Goal: Transaction & Acquisition: Obtain resource

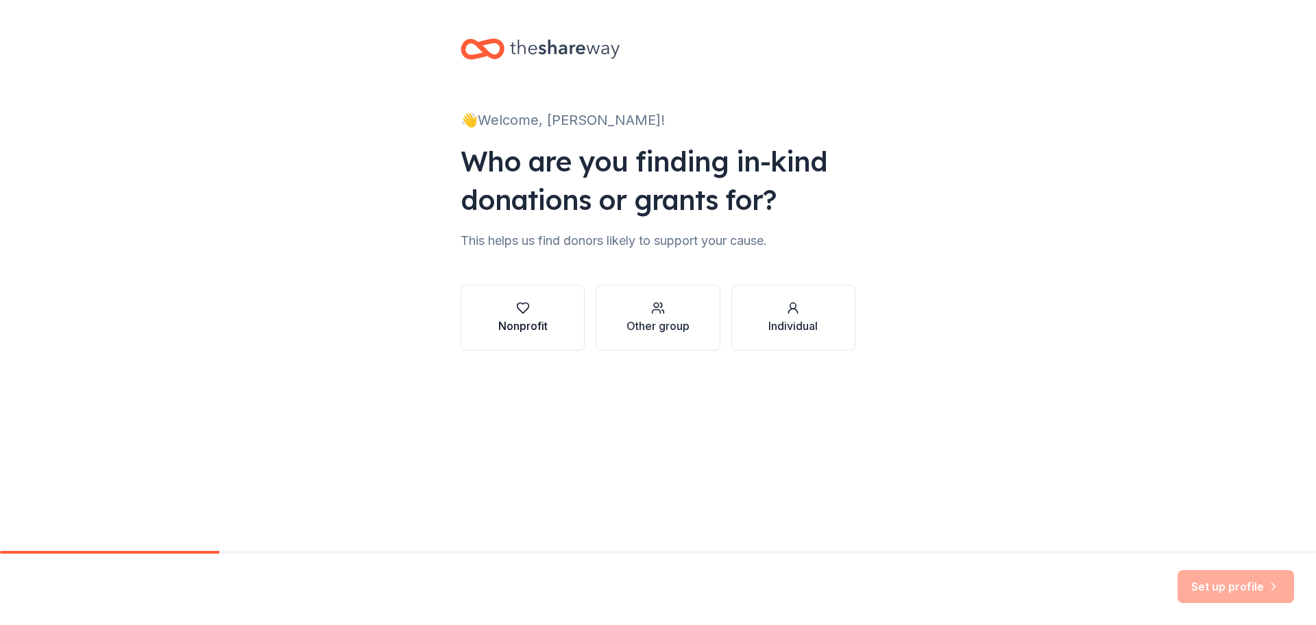
click at [511, 309] on div "button" at bounding box center [522, 308] width 49 height 14
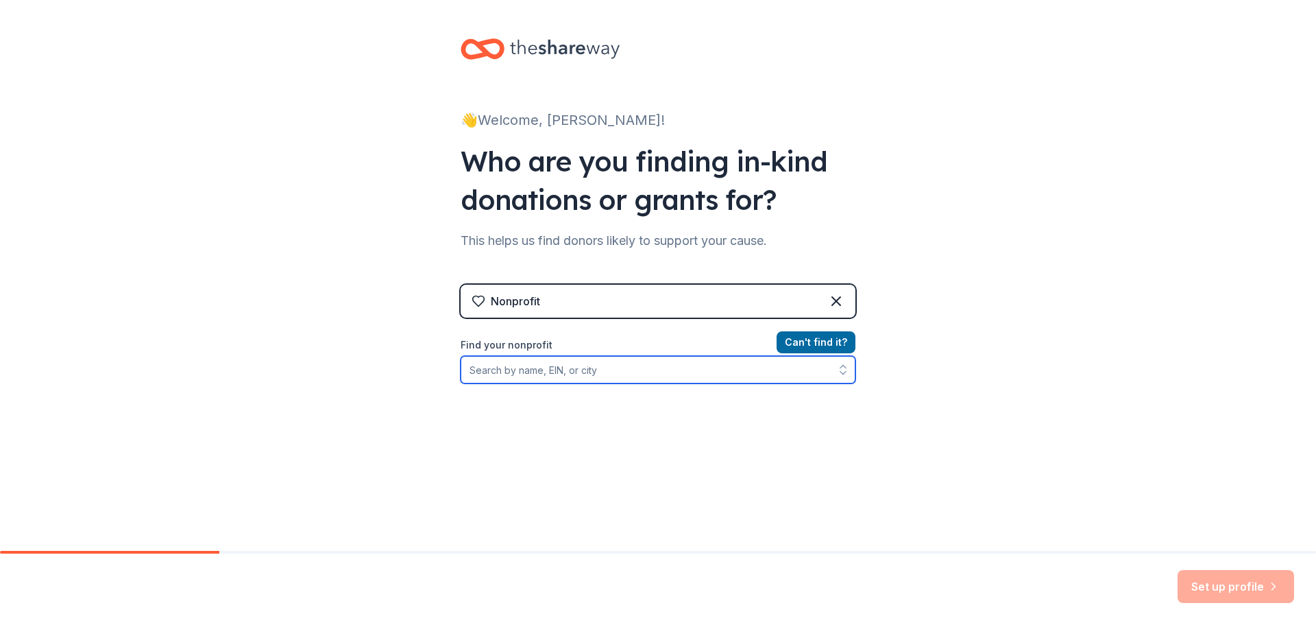
click at [514, 381] on input "Find your nonprofit" at bounding box center [658, 369] width 395 height 27
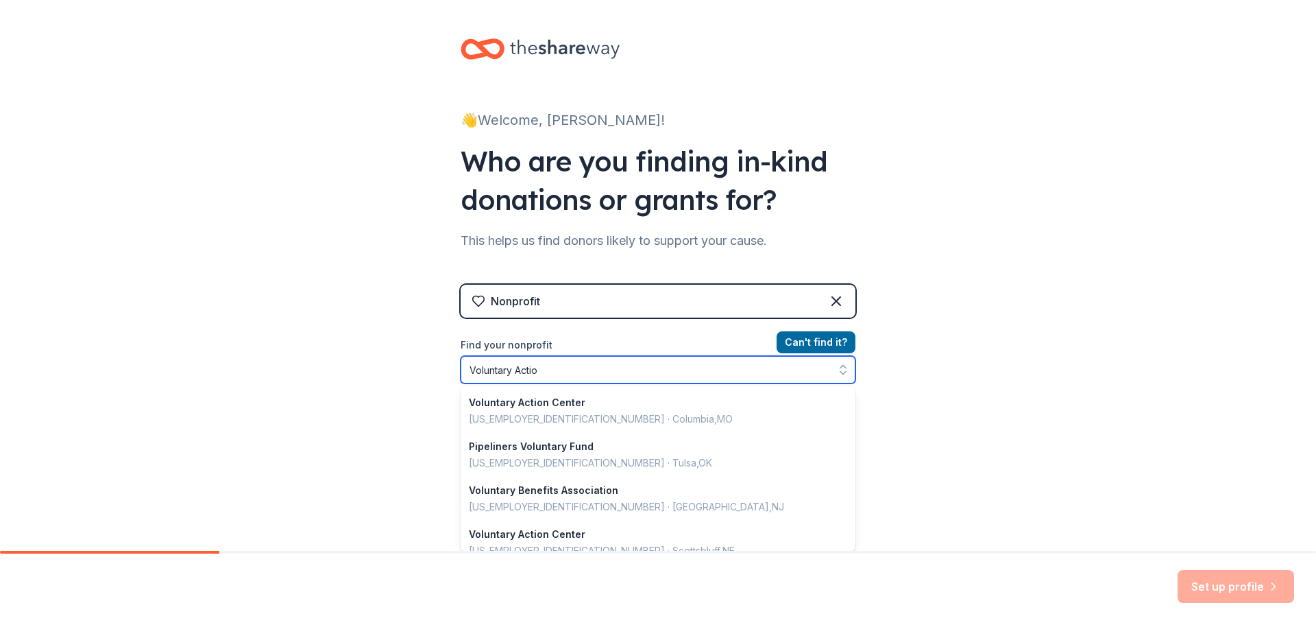
type input "Voluntary Action"
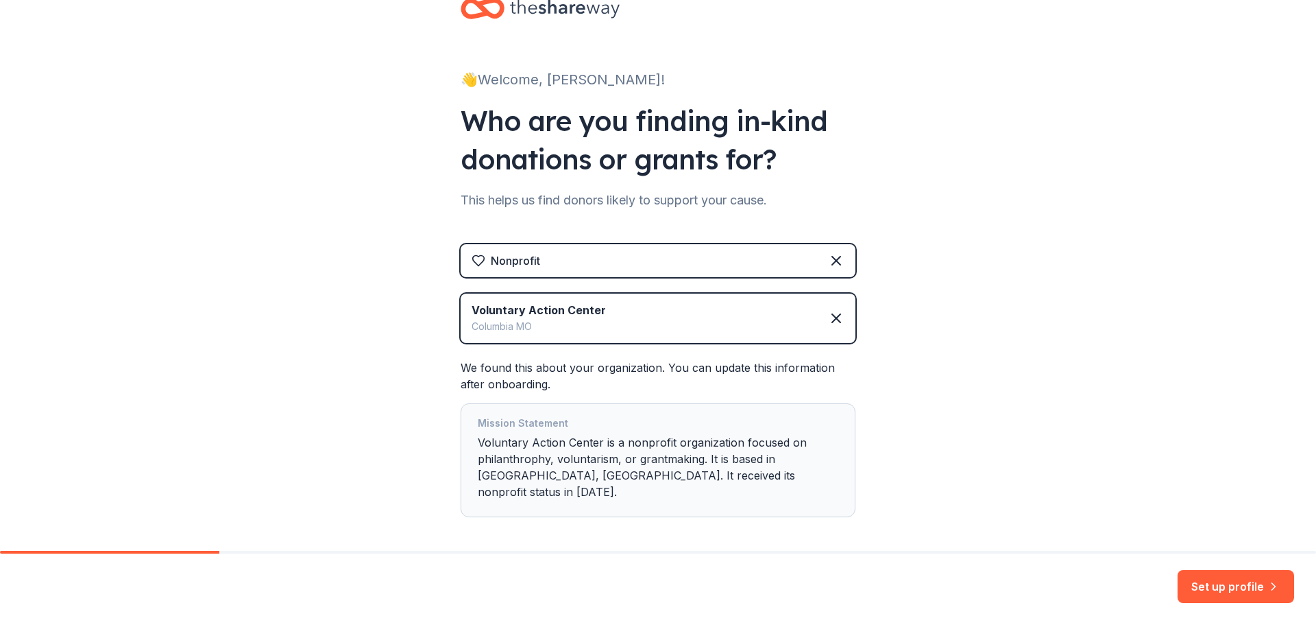
scroll to position [84, 0]
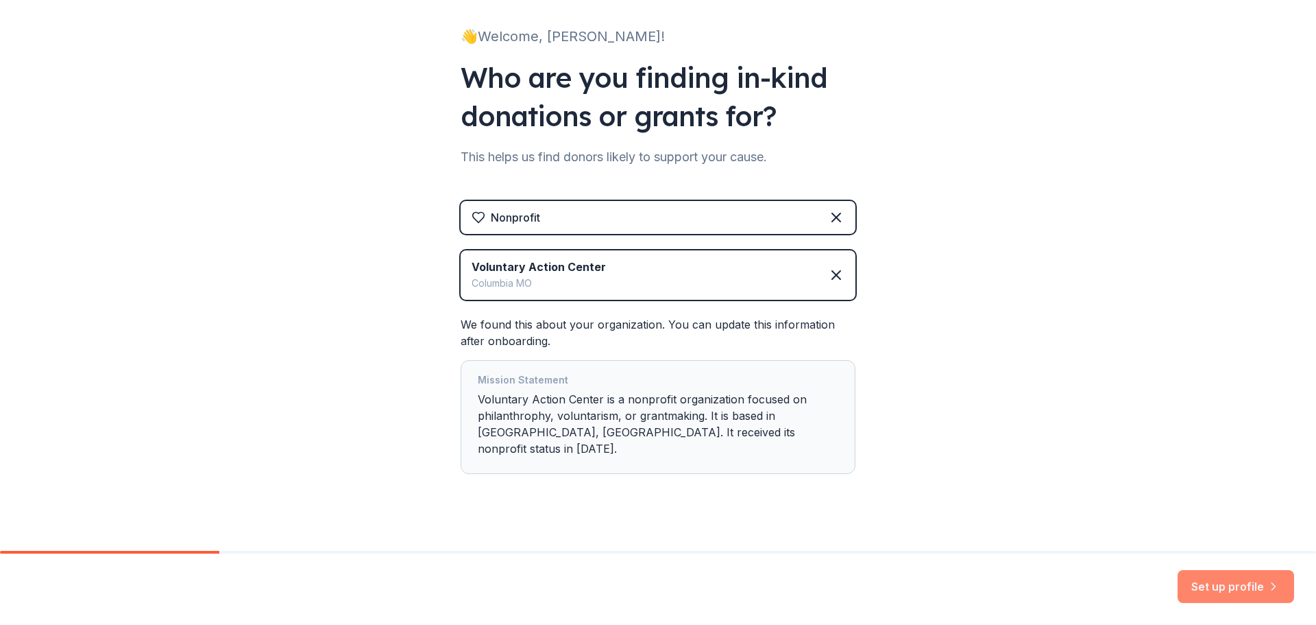
click at [1208, 594] on button "Set up profile" at bounding box center [1236, 586] width 117 height 33
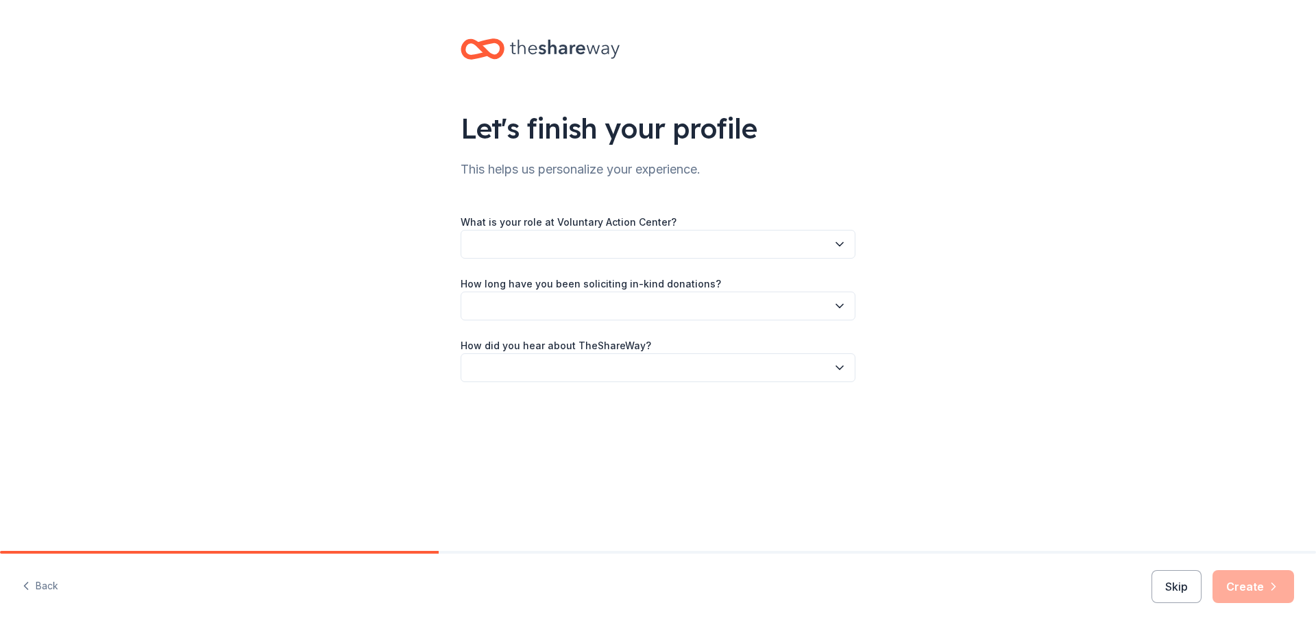
click at [588, 232] on button "button" at bounding box center [658, 244] width 395 height 29
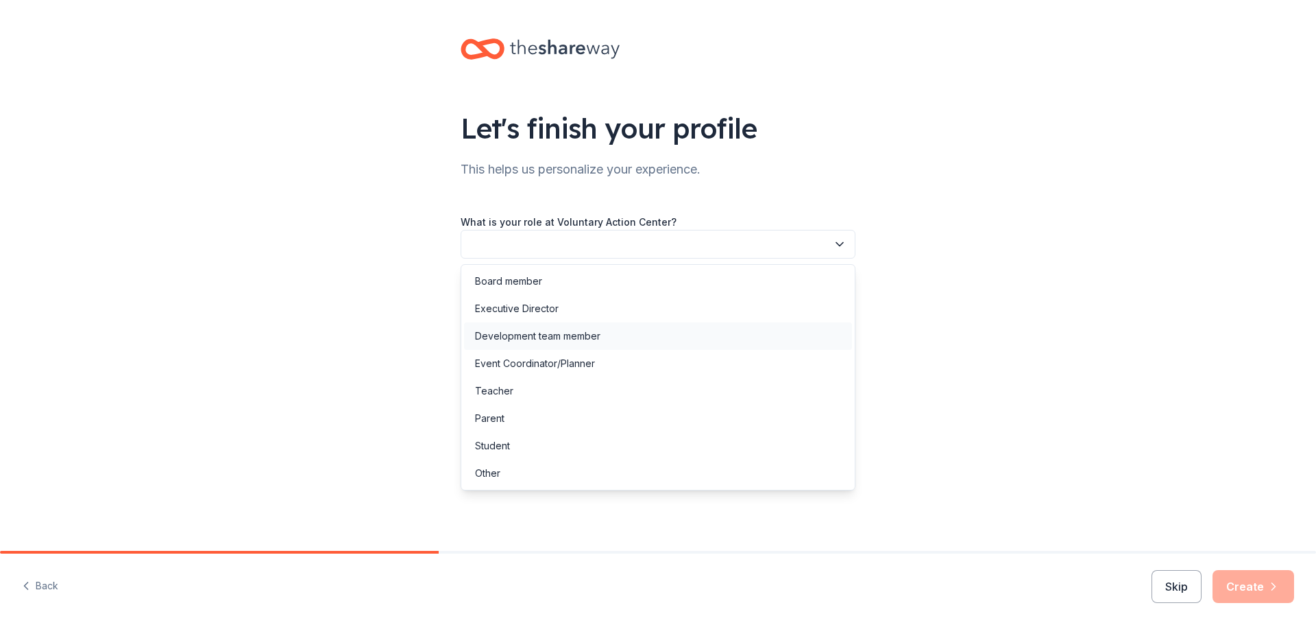
click at [576, 335] on div "Development team member" at bounding box center [537, 336] width 125 height 16
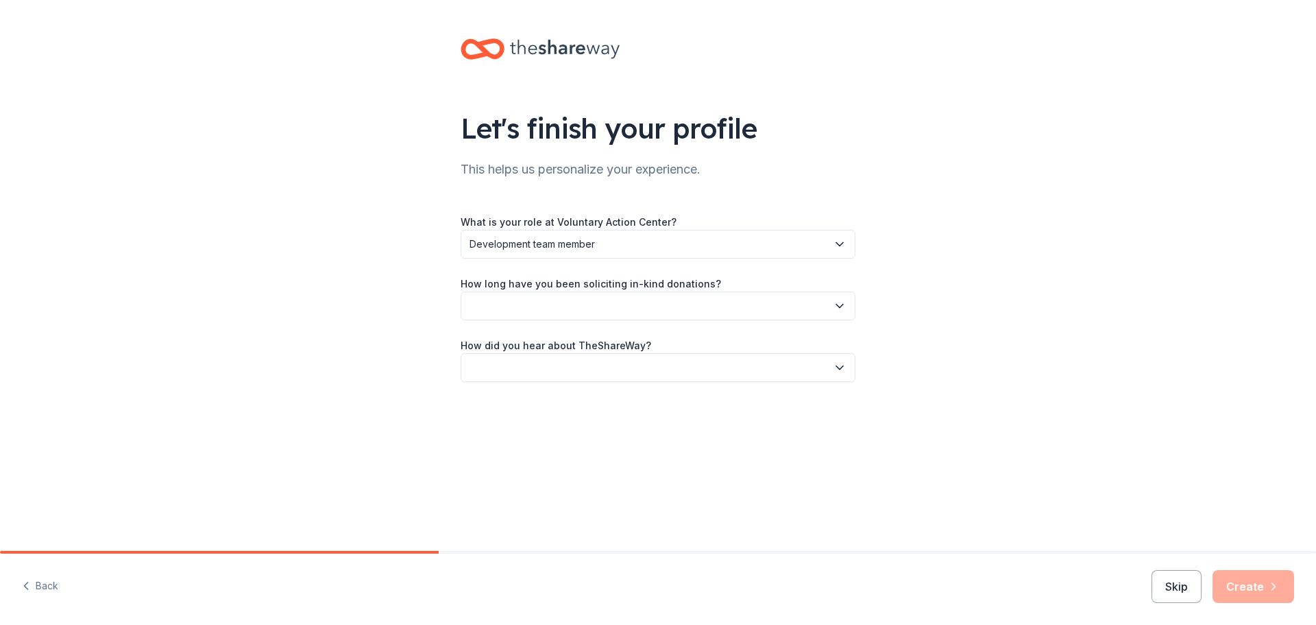
click at [578, 306] on button "button" at bounding box center [658, 305] width 395 height 29
click at [575, 342] on div "This is my first time!" at bounding box center [658, 342] width 388 height 27
click at [572, 376] on button "button" at bounding box center [658, 367] width 395 height 29
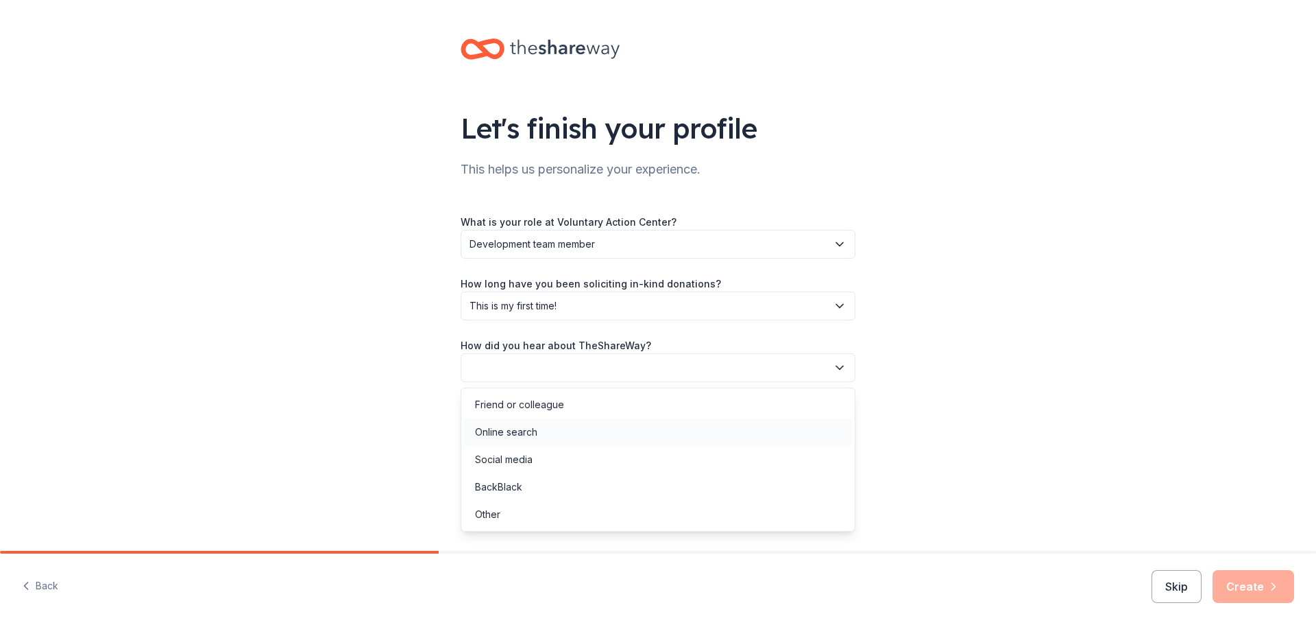
click at [570, 422] on div "Online search" at bounding box center [658, 431] width 388 height 27
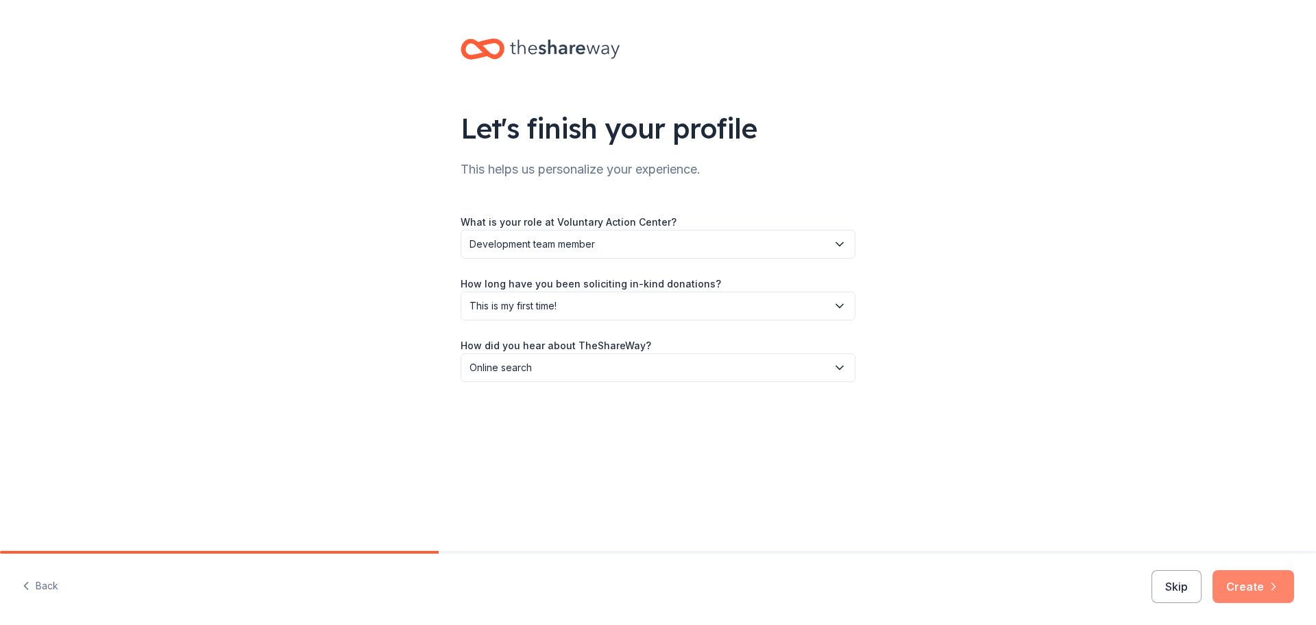
click at [1262, 588] on button "Create" at bounding box center [1254, 586] width 82 height 33
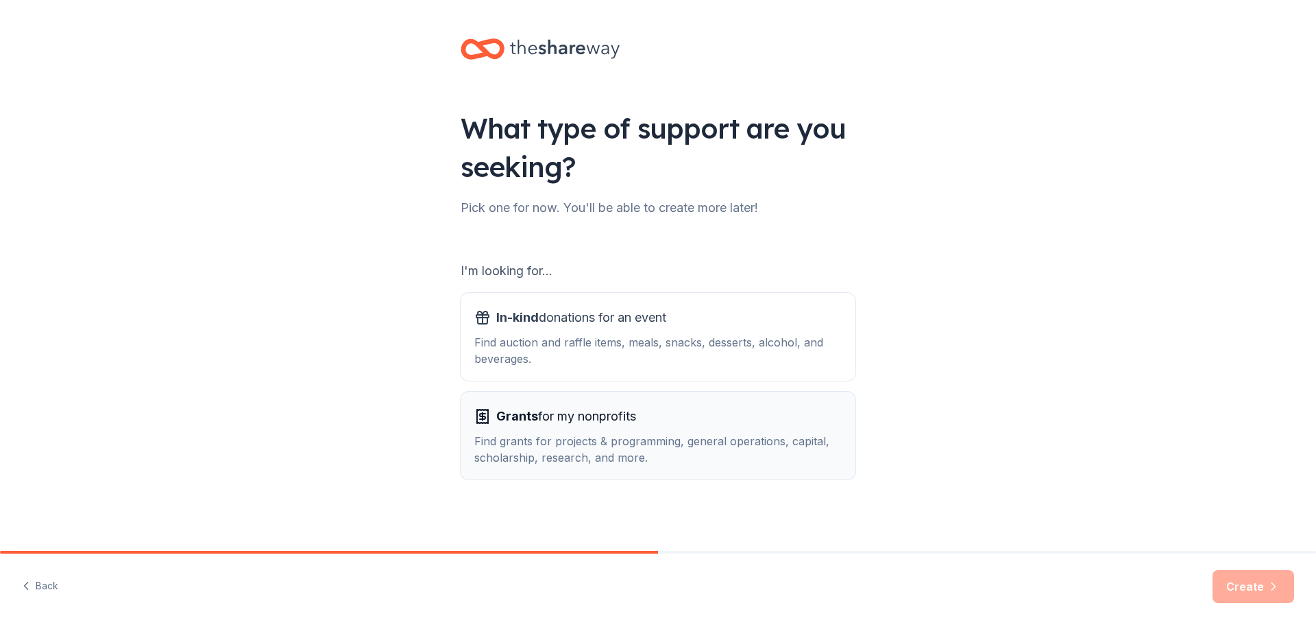
click at [660, 436] on div "Find grants for projects & programming, general operations, capital, scholarshi…" at bounding box center [657, 449] width 367 height 33
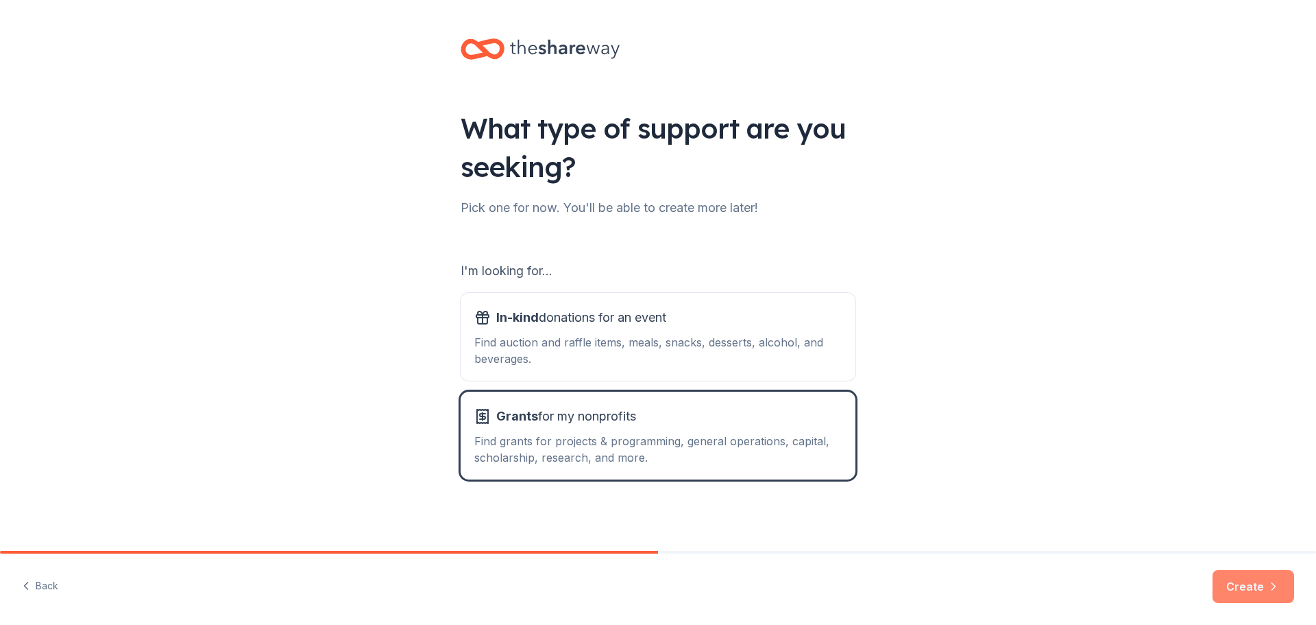
click at [1268, 579] on button "Create" at bounding box center [1254, 586] width 82 height 33
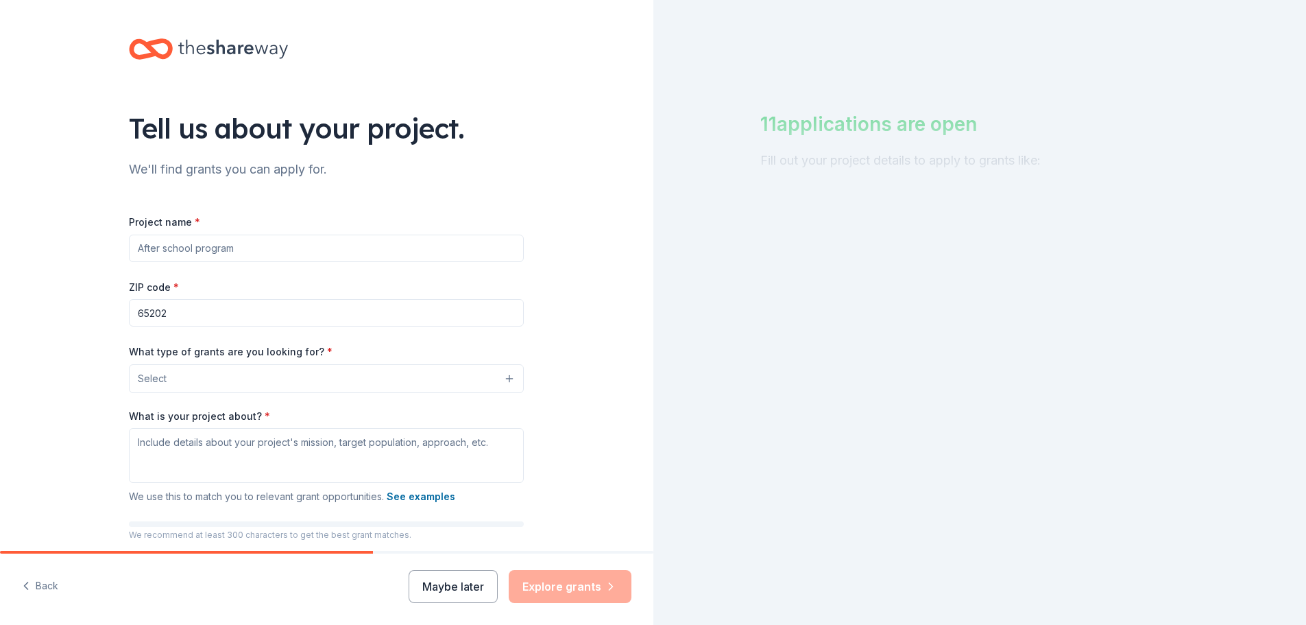
click at [481, 249] on input "Project name *" at bounding box center [326, 247] width 395 height 27
type input "Opportunity Campus"
click at [294, 374] on button "Select" at bounding box center [326, 378] width 395 height 29
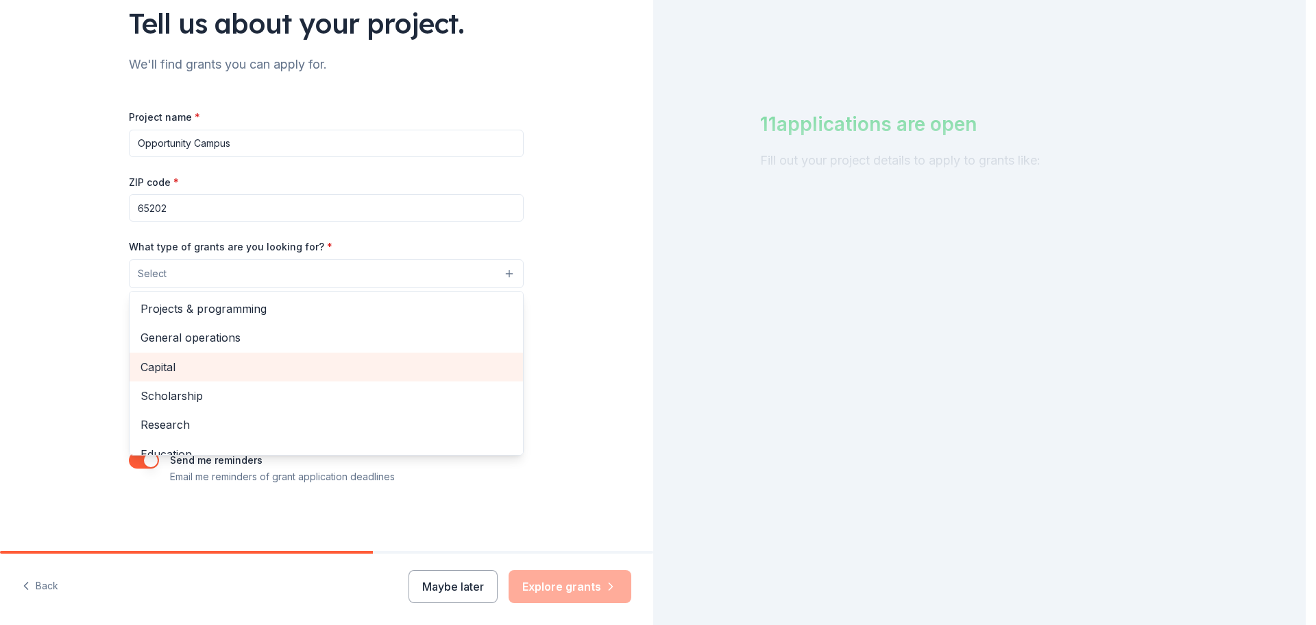
click at [343, 367] on span "Capital" at bounding box center [327, 367] width 372 height 18
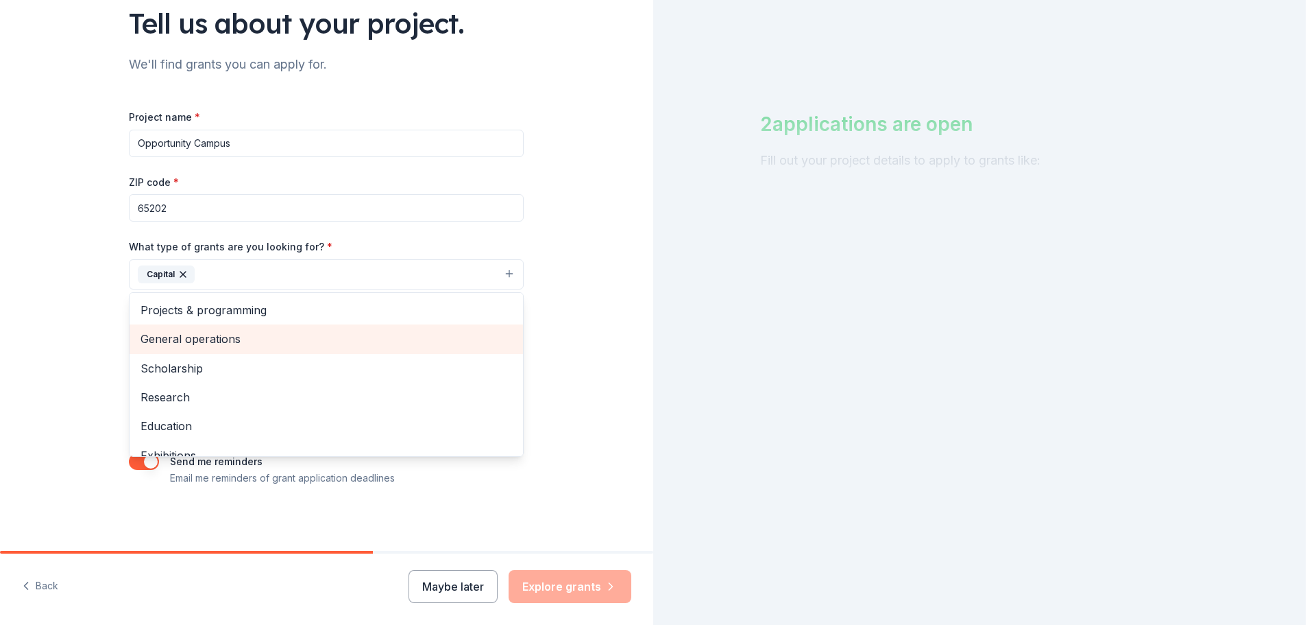
click at [342, 348] on div "General operations" at bounding box center [327, 338] width 394 height 29
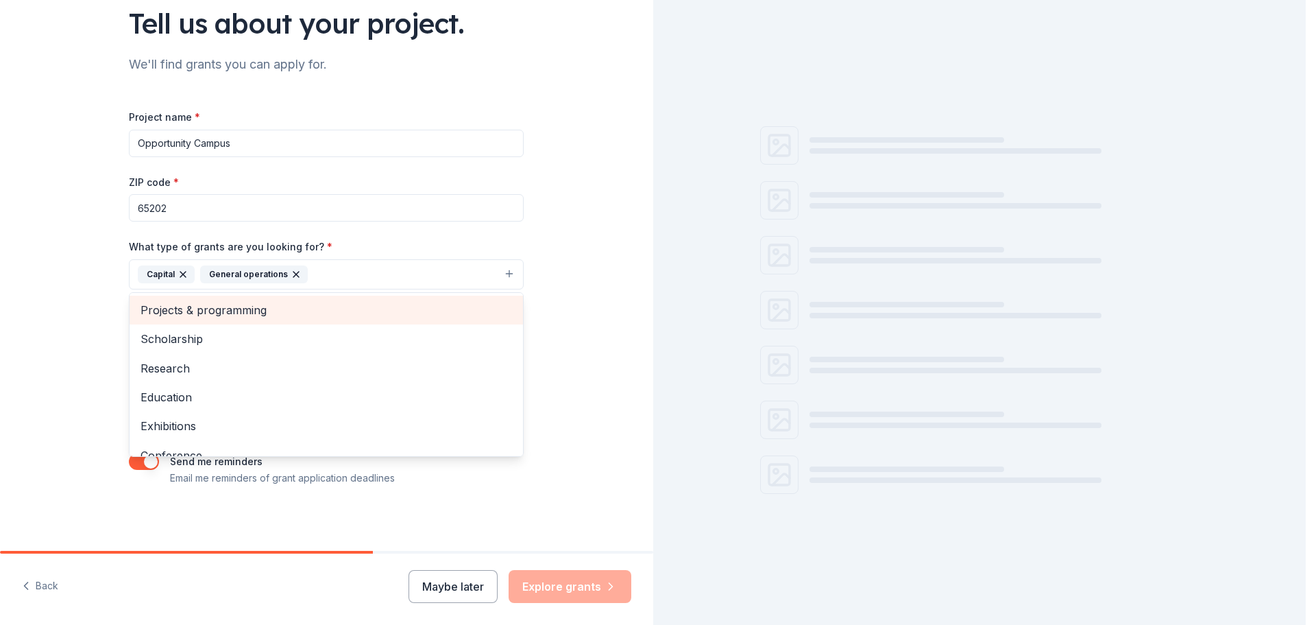
click at [344, 302] on span "Projects & programming" at bounding box center [327, 310] width 372 height 18
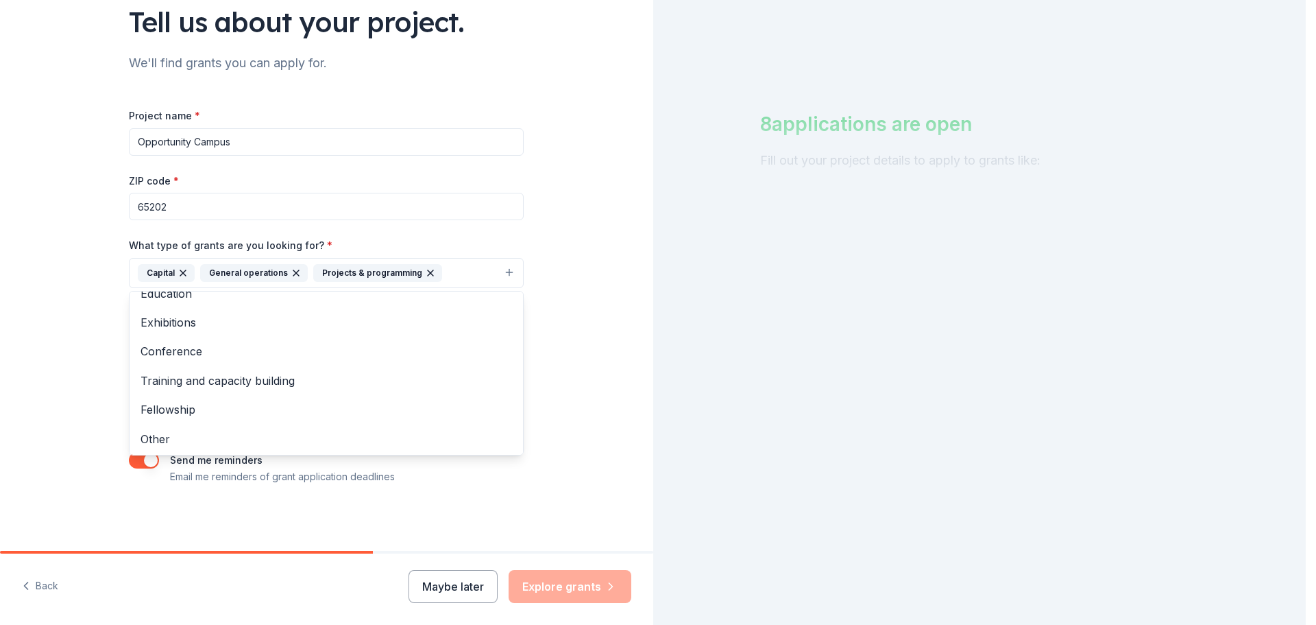
scroll to position [75, 0]
click at [409, 383] on span "Training and capacity building" at bounding box center [327, 379] width 372 height 18
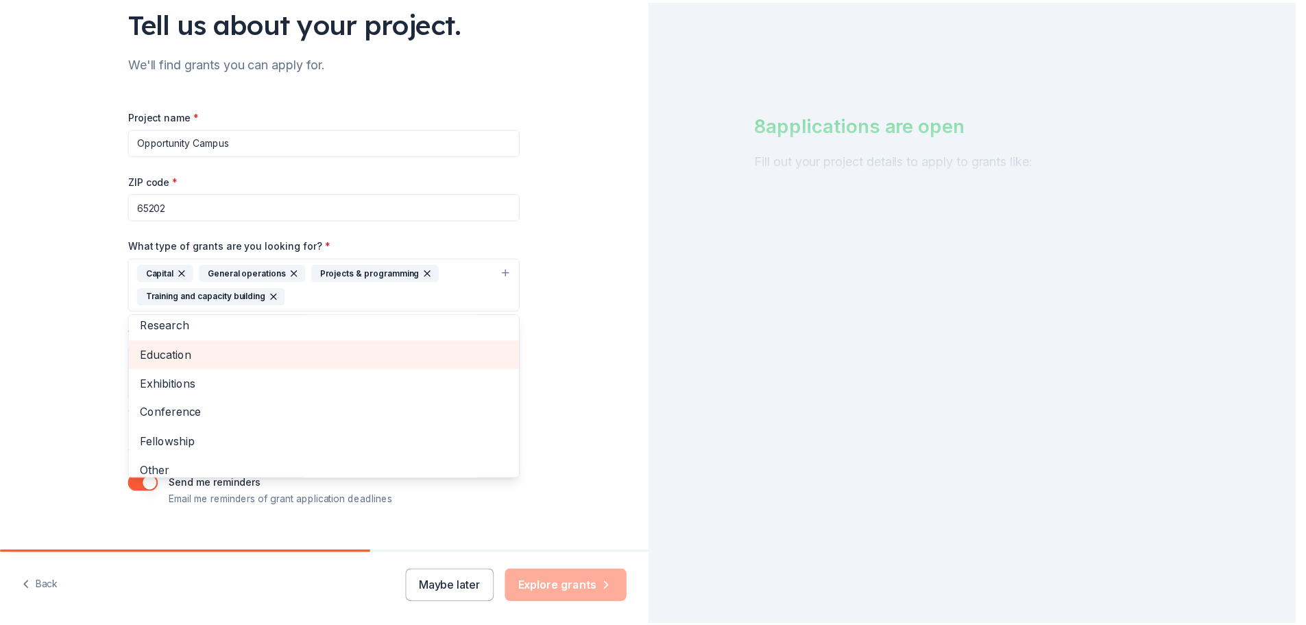
scroll to position [46, 0]
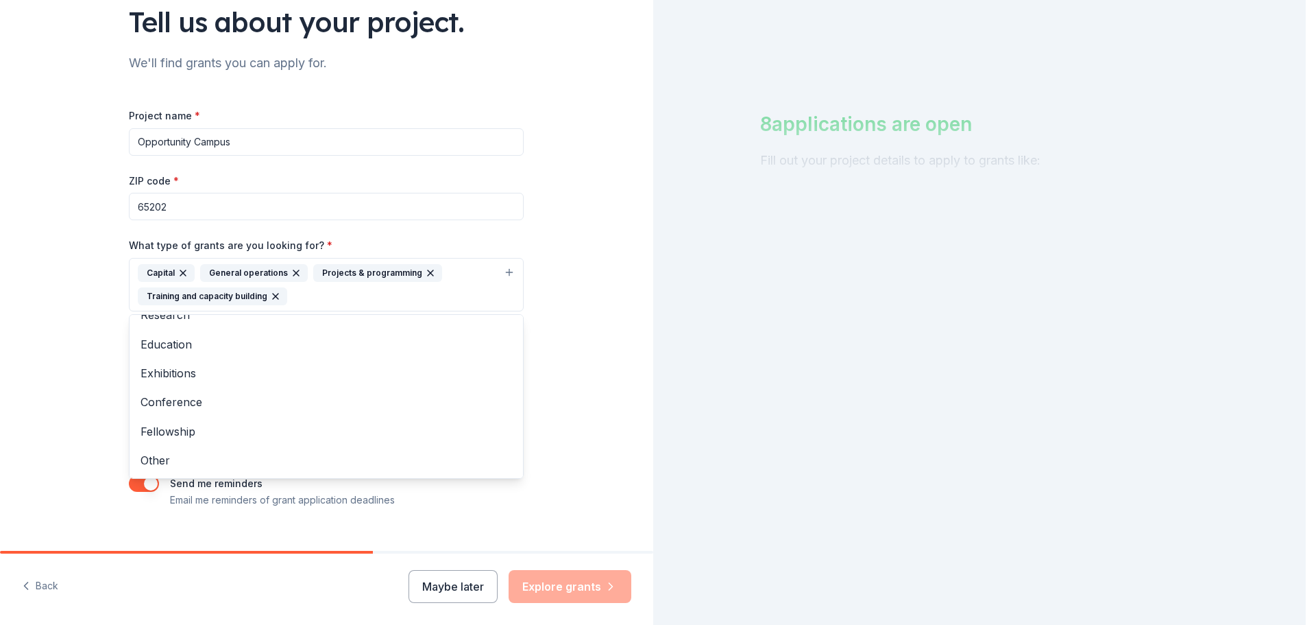
click at [590, 301] on div "Tell us about your project. We'll find grants you can apply for. Project name *…" at bounding box center [326, 234] width 653 height 680
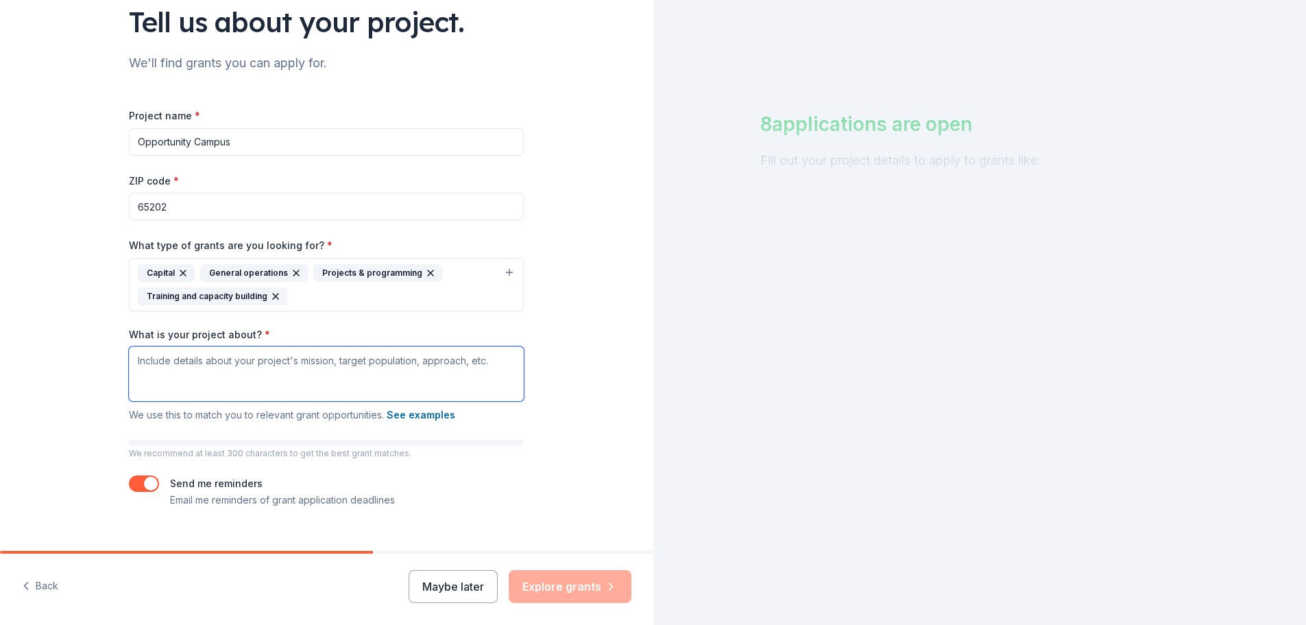
click at [140, 364] on textarea "What is your project about? *" at bounding box center [326, 373] width 395 height 55
paste textarea "$3 Million Boost Puts Opportunity Campus on Track - COMO ...The Opportunity Cam…"
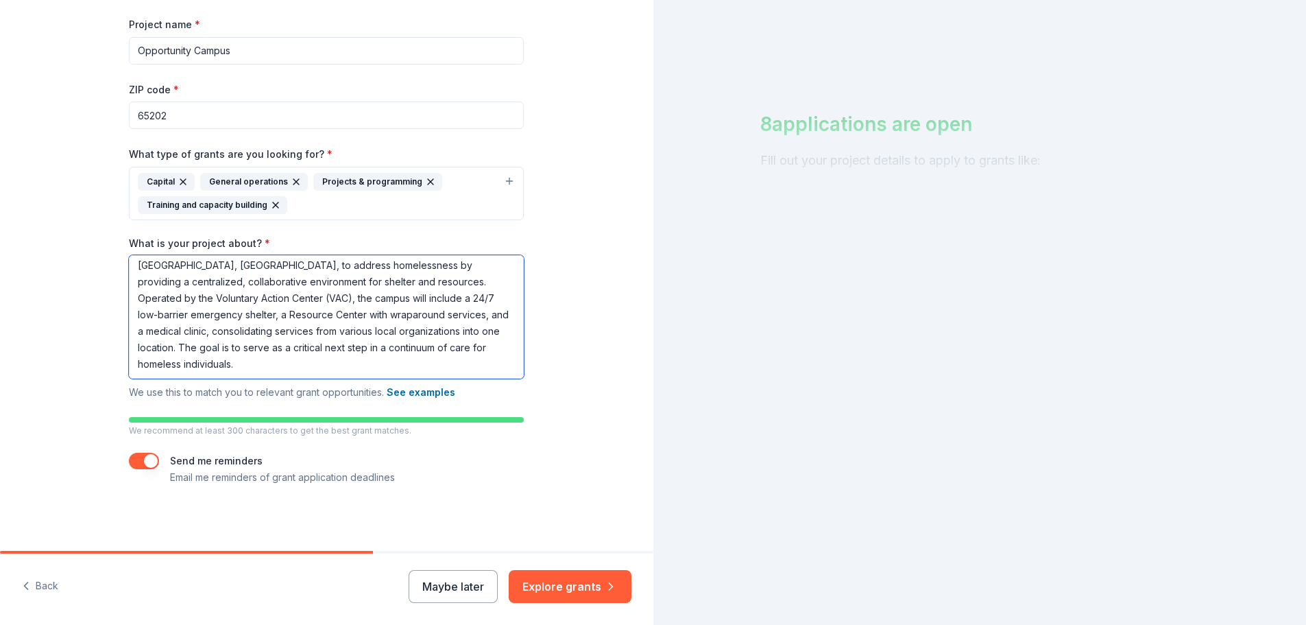
scroll to position [198, 0]
type textarea "$3 Million Boost Puts Opportunity Campus on Track - COMO ...The Opportunity Cam…"
click at [555, 590] on button "Explore grants" at bounding box center [570, 586] width 123 height 33
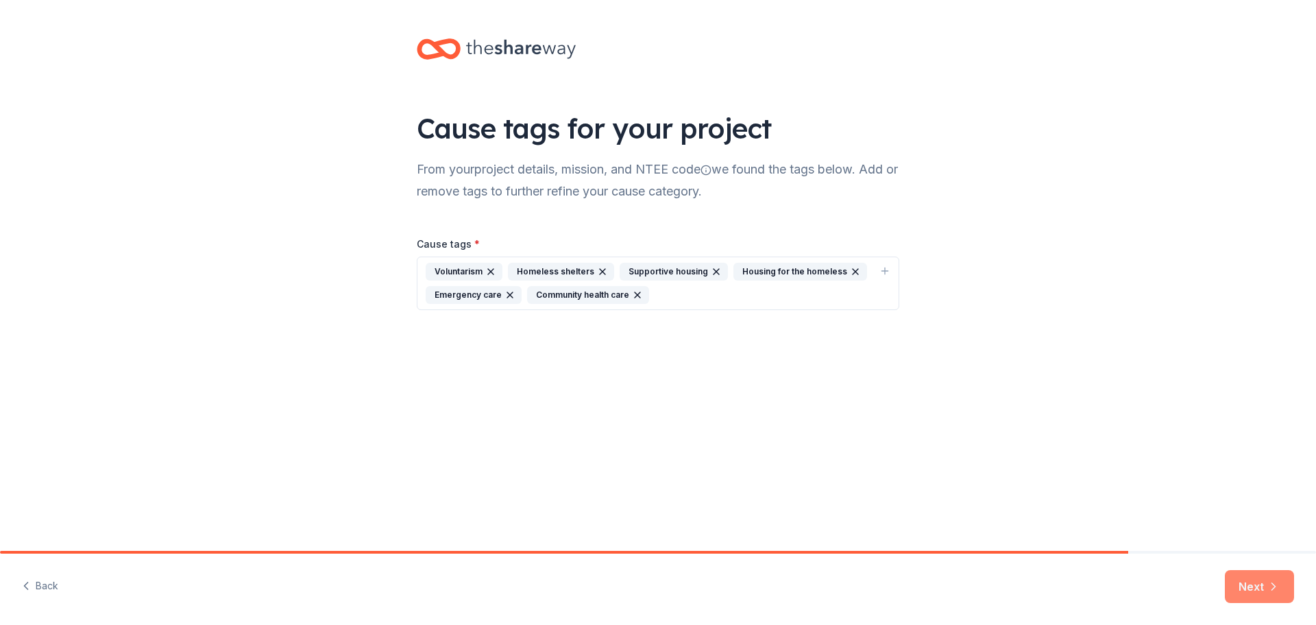
click at [1269, 583] on icon "button" at bounding box center [1274, 586] width 14 height 14
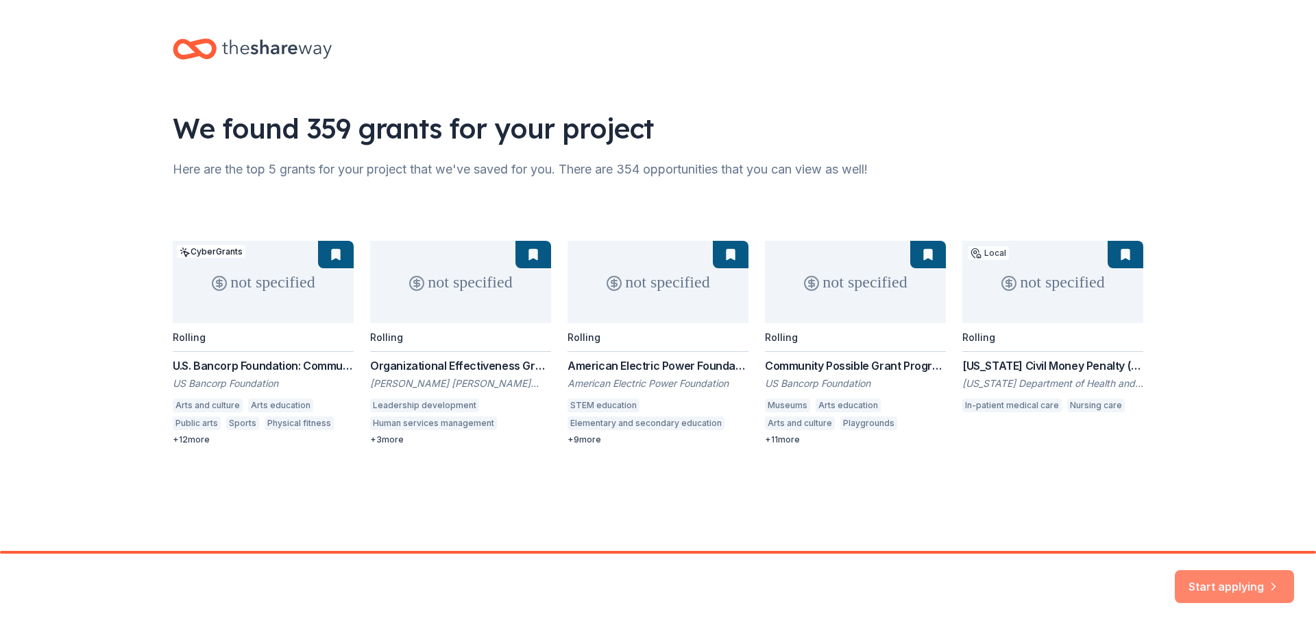
click at [1216, 588] on button "Start applying" at bounding box center [1234, 577] width 119 height 33
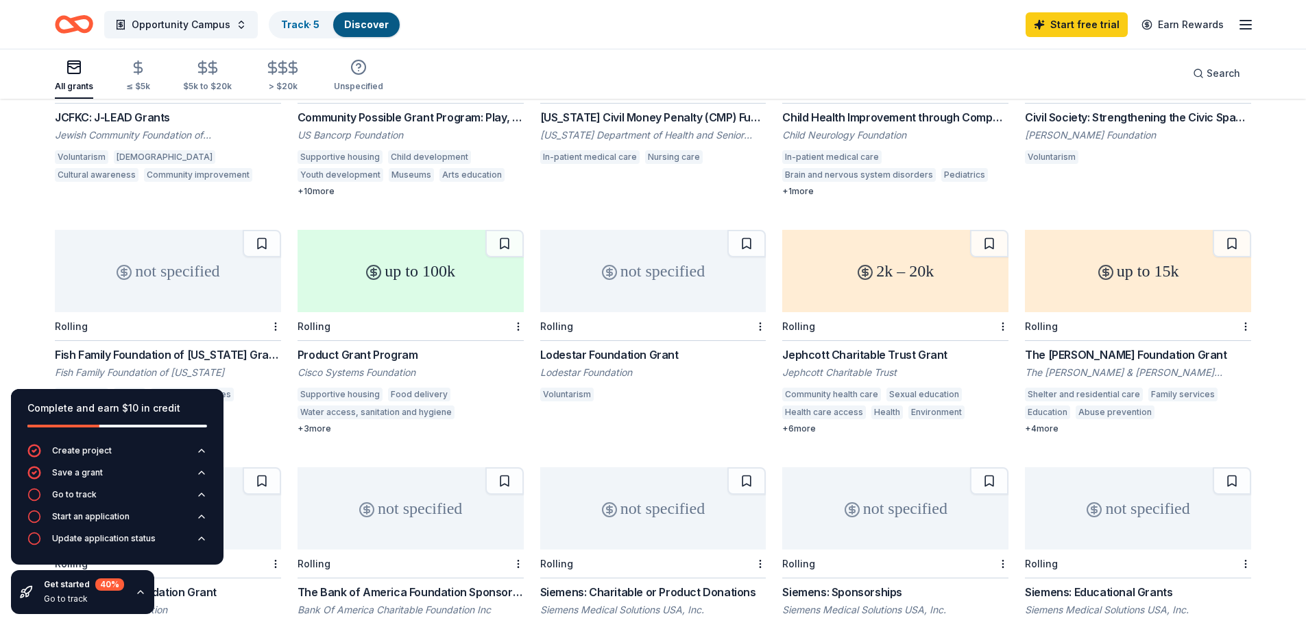
scroll to position [498, 0]
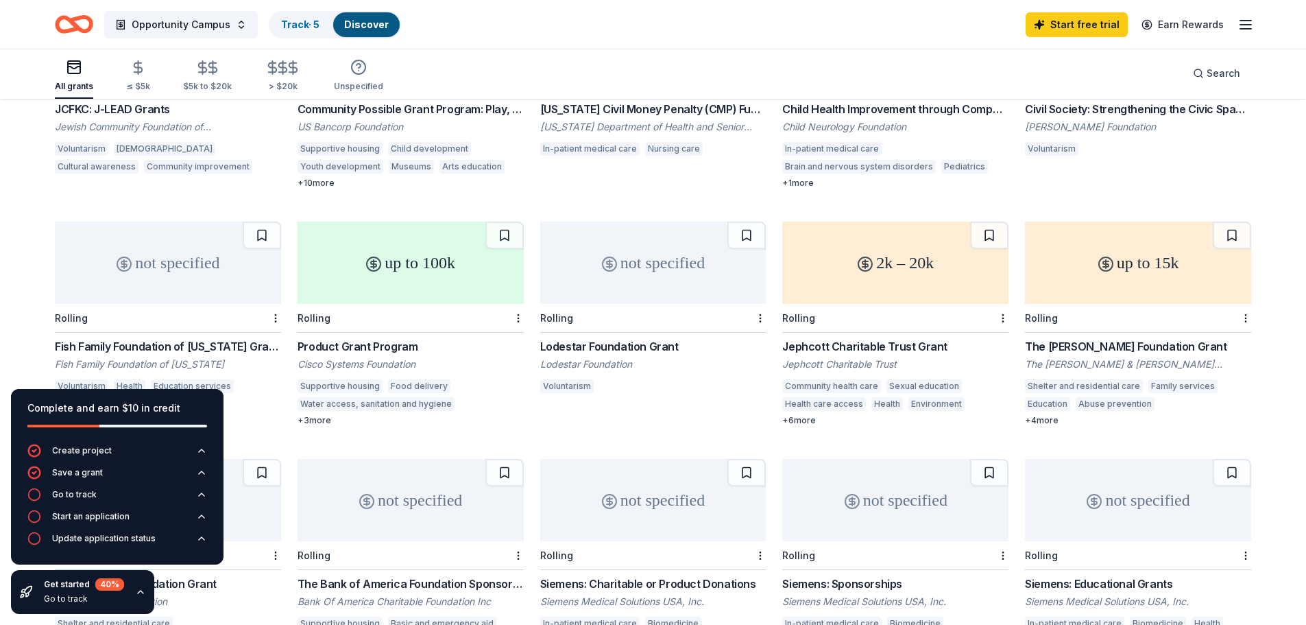
click at [1136, 338] on div "The Chapman Foundation Grant" at bounding box center [1138, 346] width 226 height 16
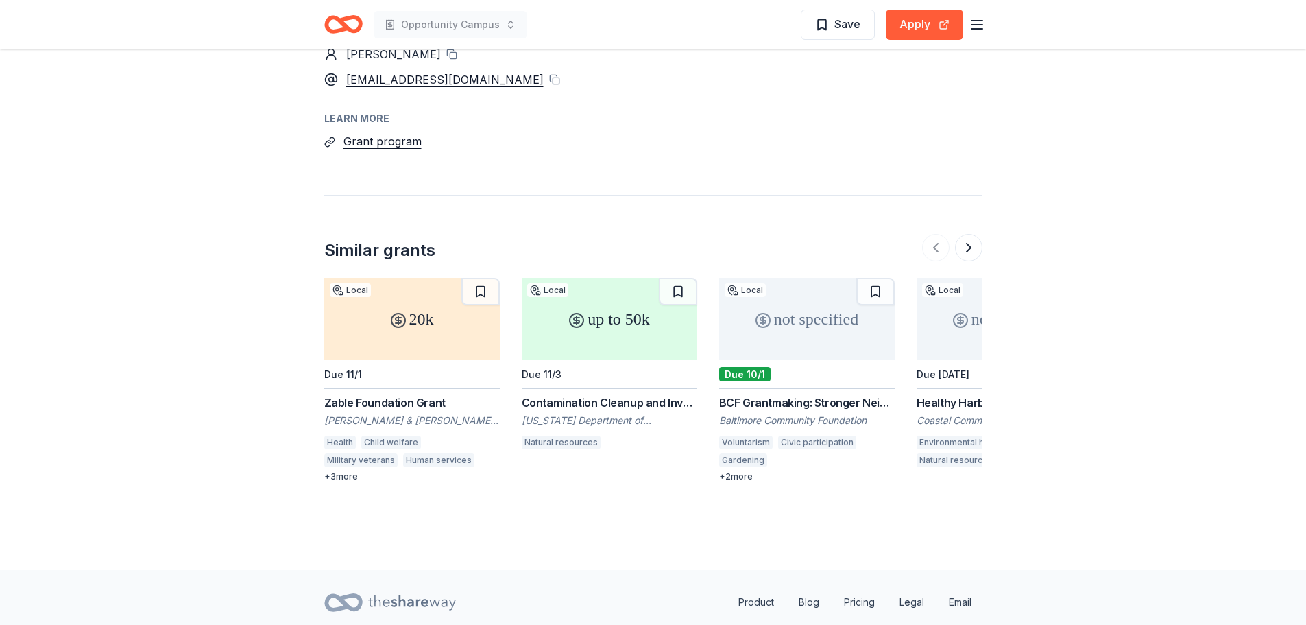
scroll to position [1623, 0]
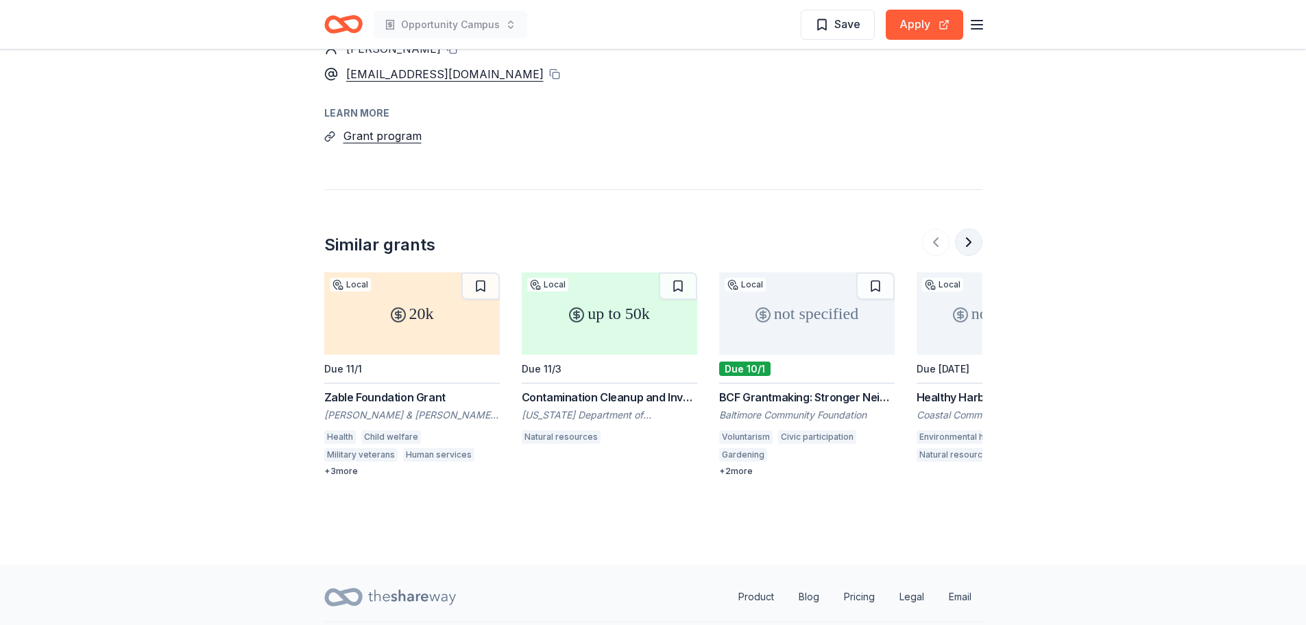
click at [969, 228] on button at bounding box center [968, 241] width 27 height 27
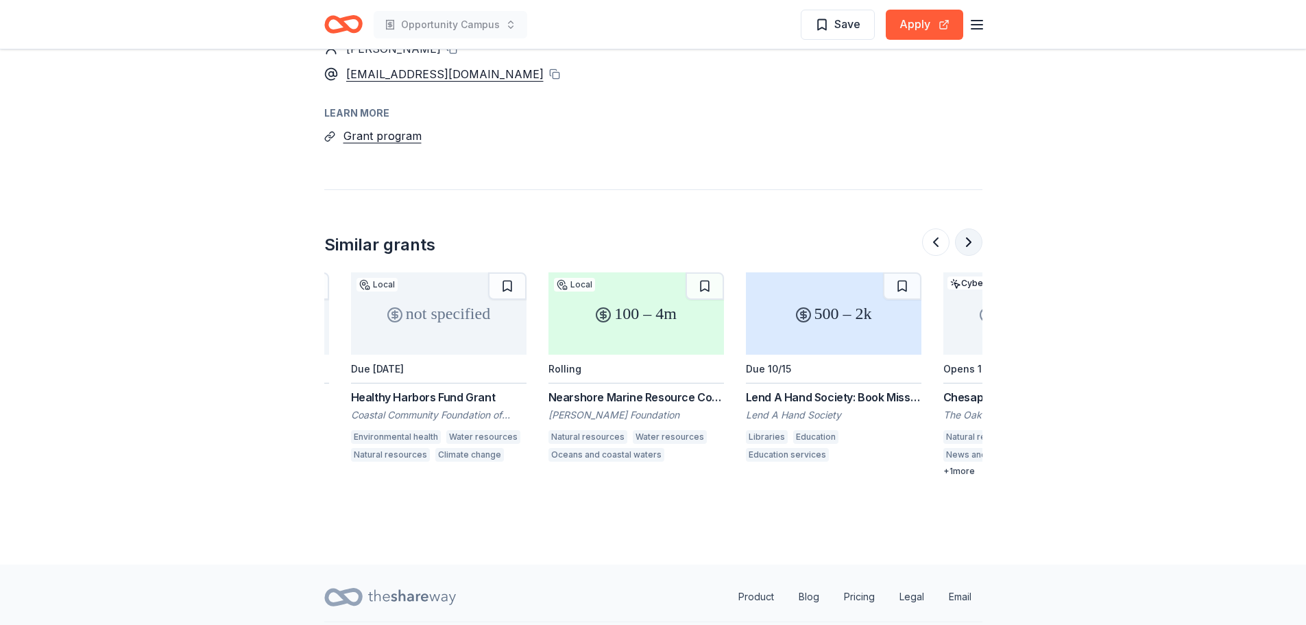
scroll to position [0, 592]
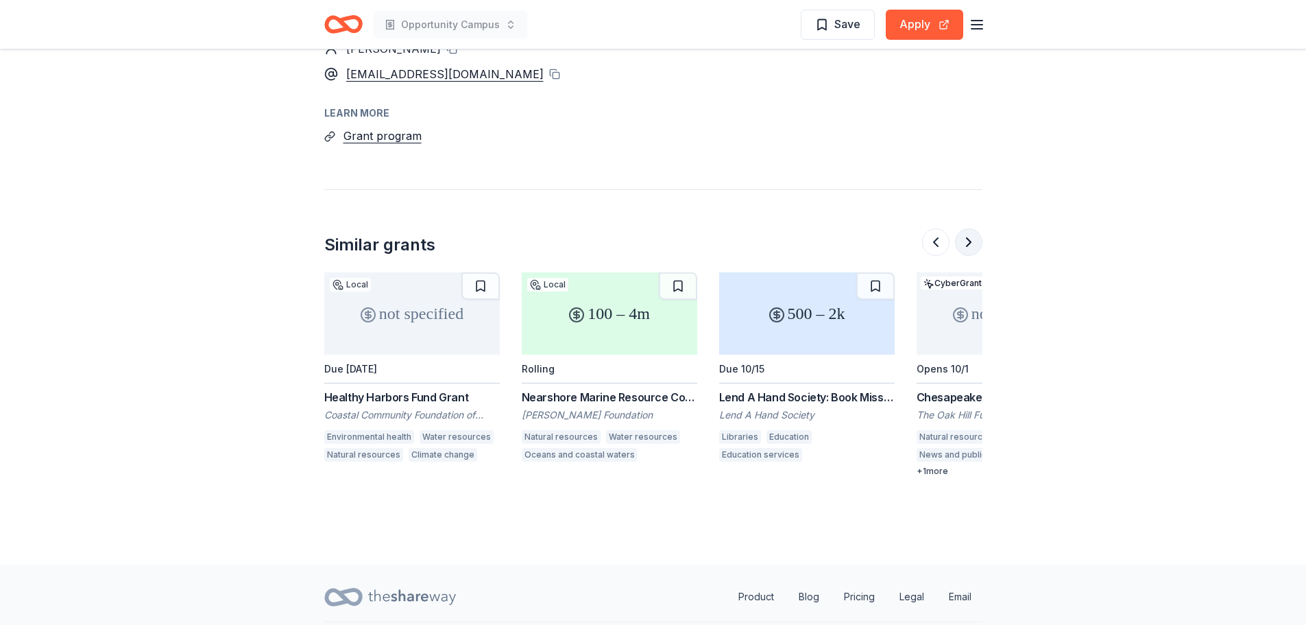
click at [967, 228] on button at bounding box center [968, 241] width 27 height 27
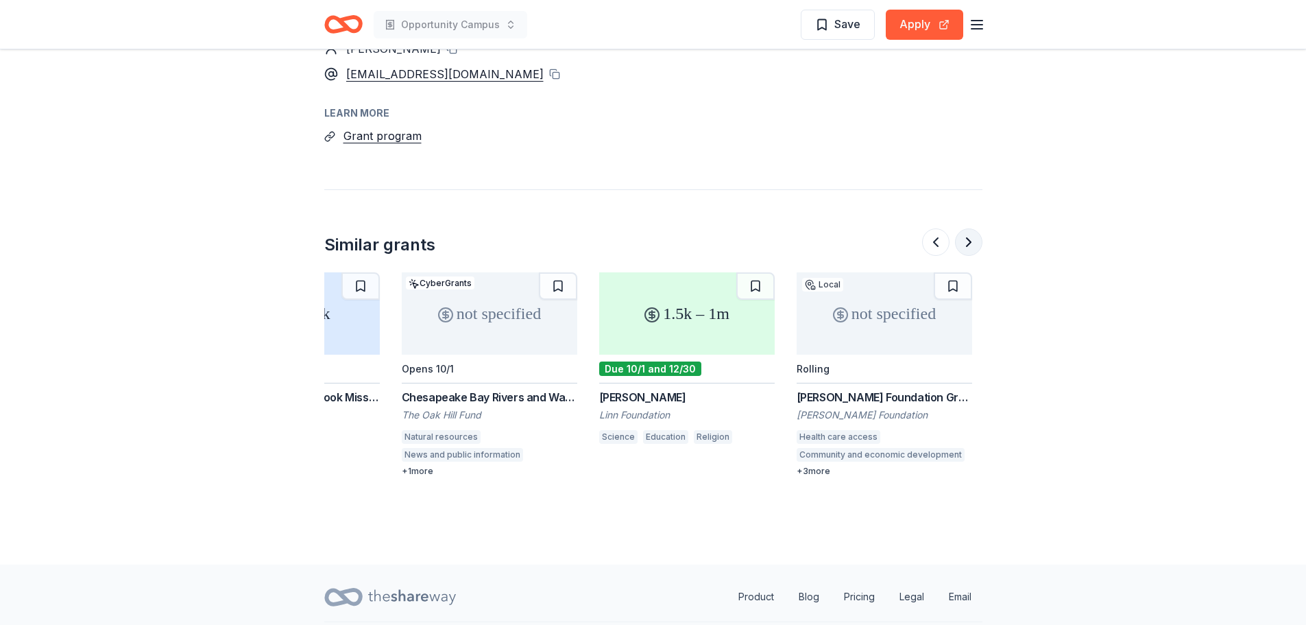
scroll to position [0, 1185]
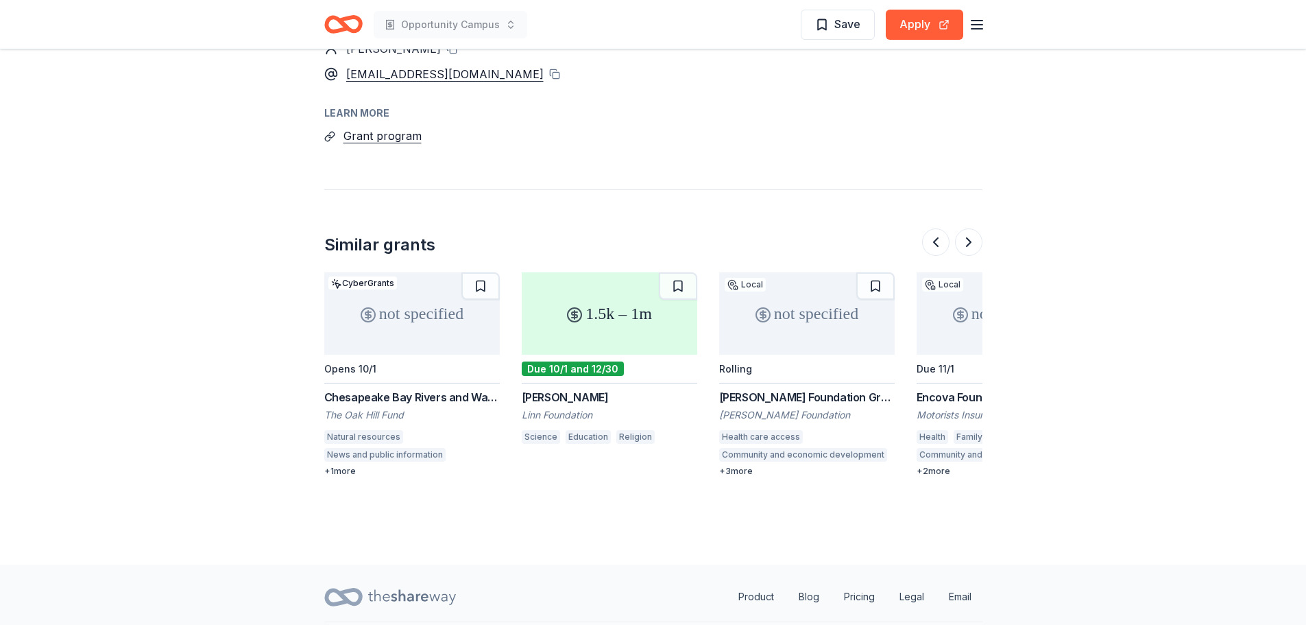
click at [550, 389] on div "[PERSON_NAME]" at bounding box center [610, 397] width 176 height 16
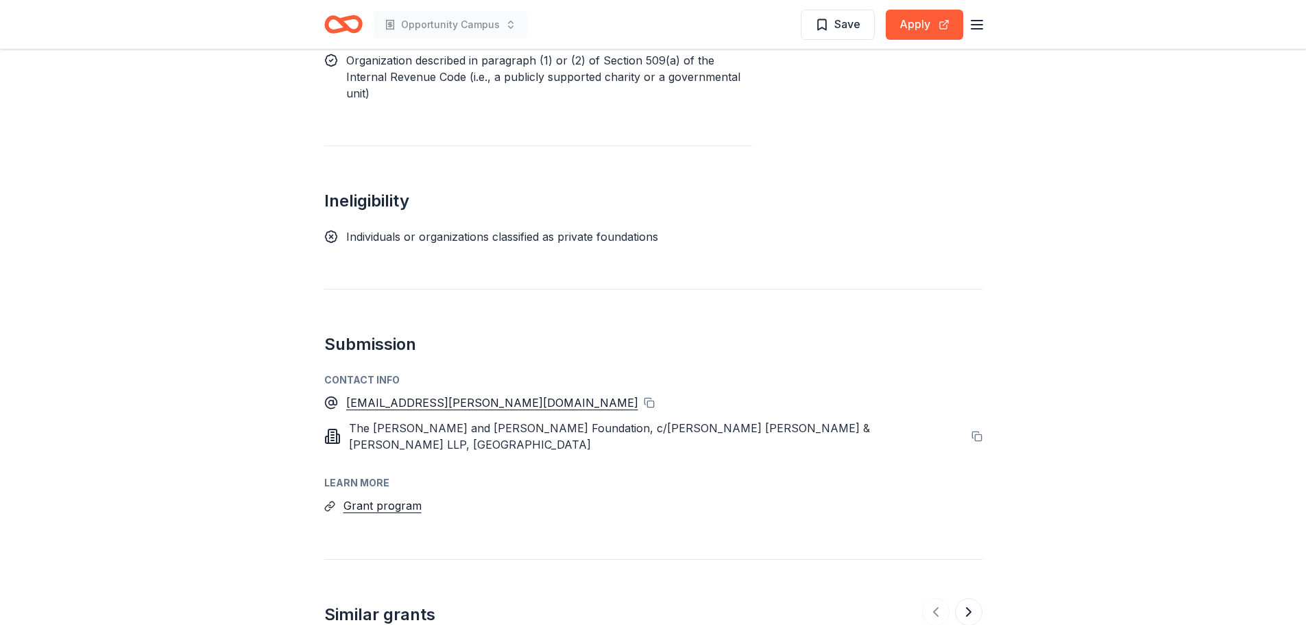
scroll to position [797, 0]
click at [392, 497] on button "Grant program" at bounding box center [382, 506] width 78 height 18
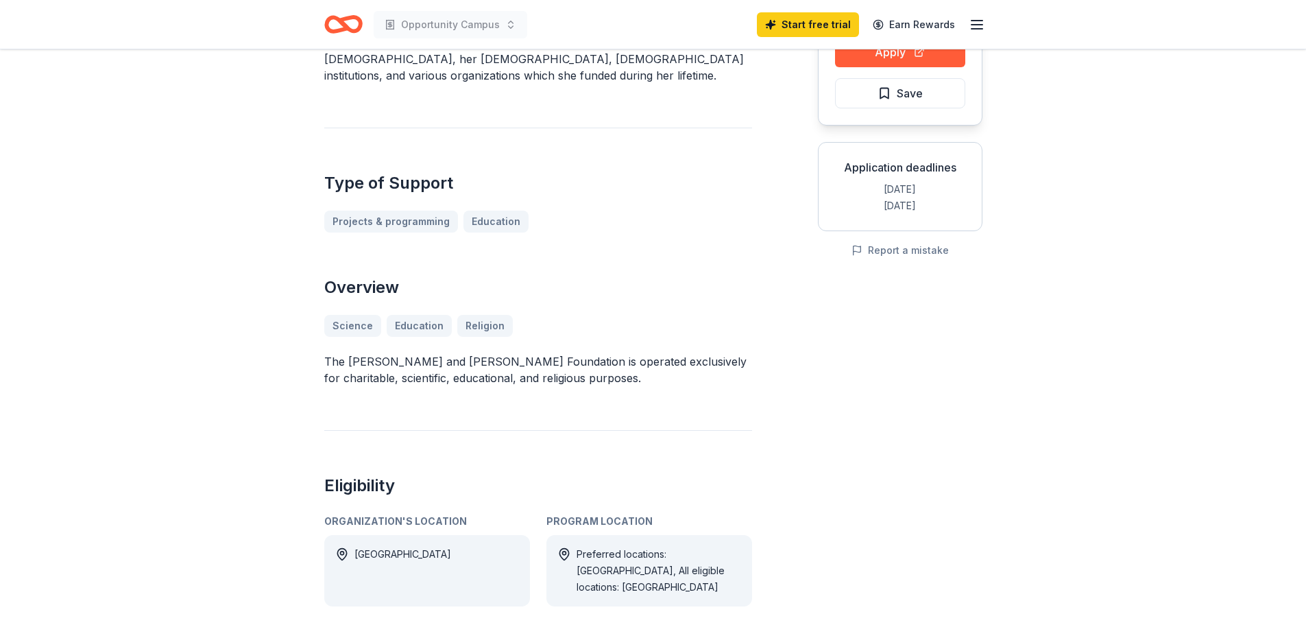
scroll to position [0, 0]
